Goal: Book appointment/travel/reservation

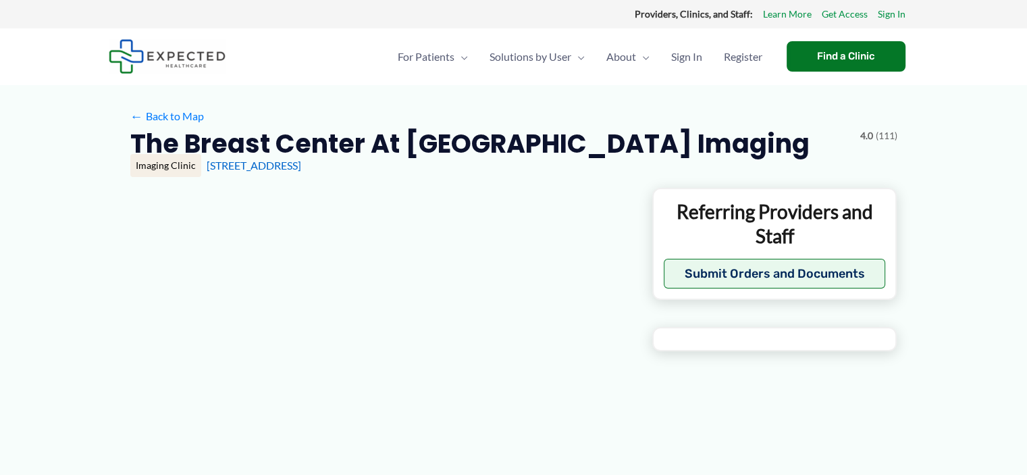
type input "**********"
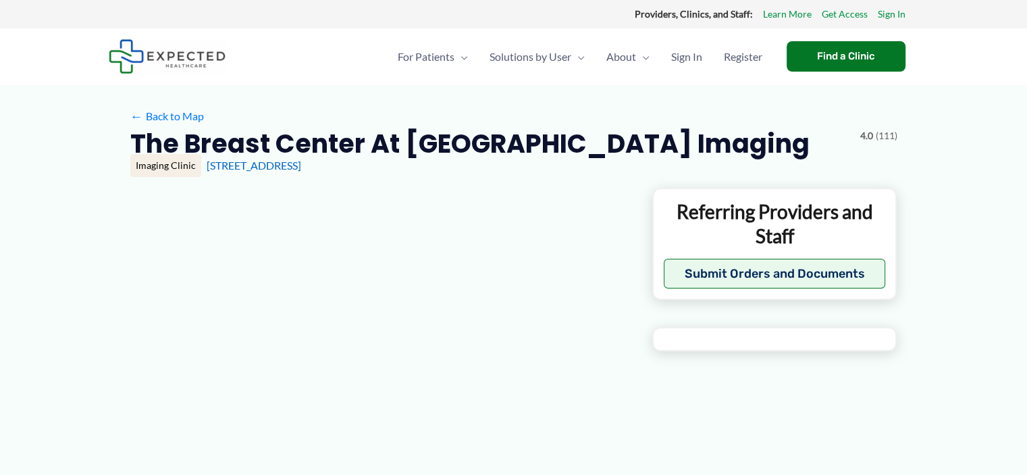
type input "**********"
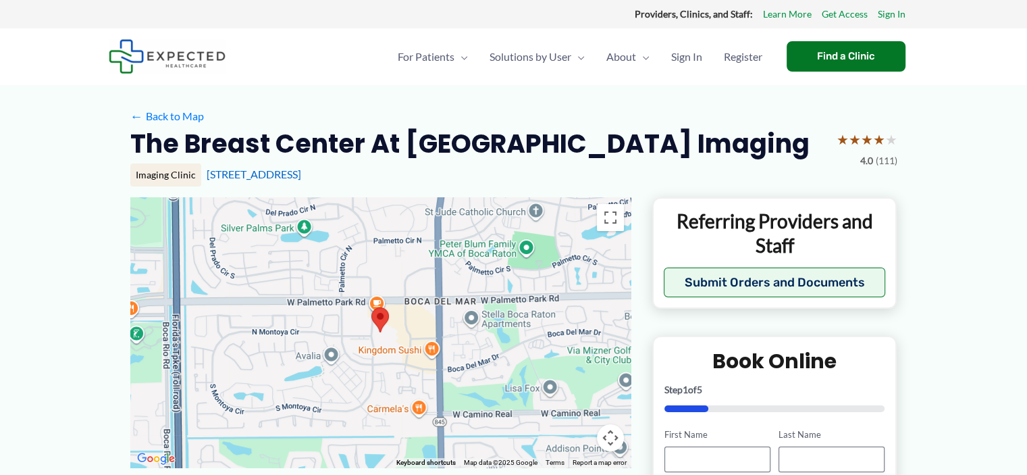
scroll to position [338, 0]
